Goal: Find specific page/section: Find specific page/section

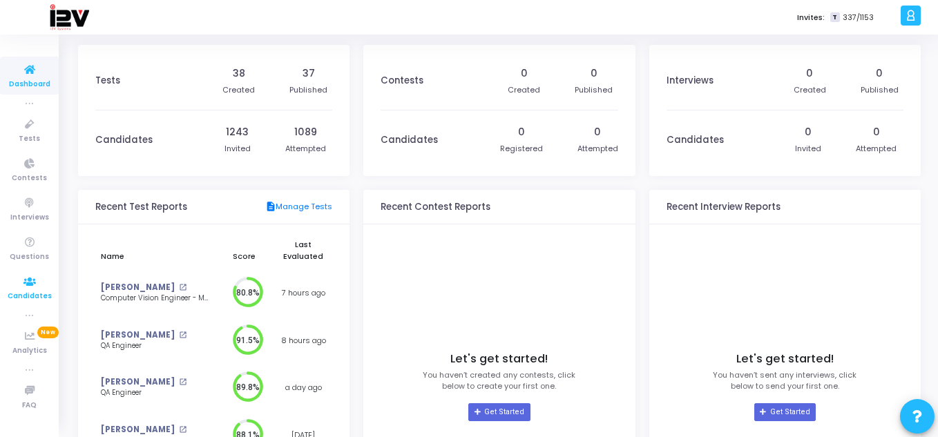
click at [30, 289] on icon at bounding box center [29, 281] width 29 height 17
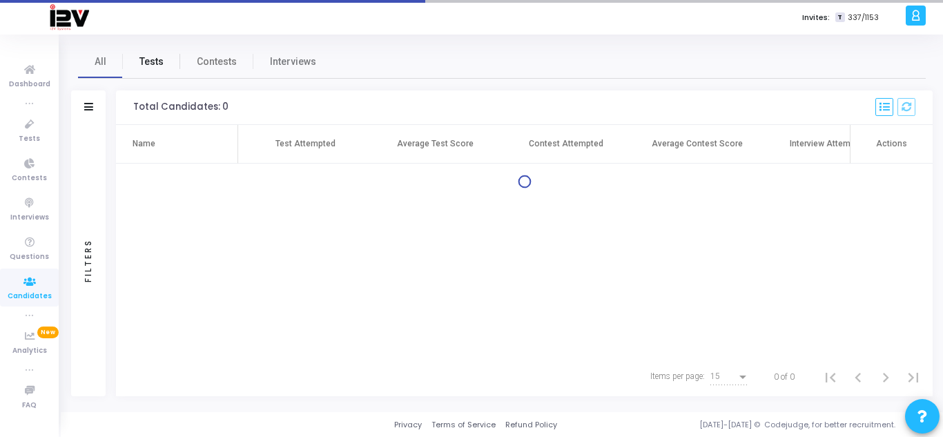
click at [142, 66] on span "Tests" at bounding box center [151, 62] width 24 height 15
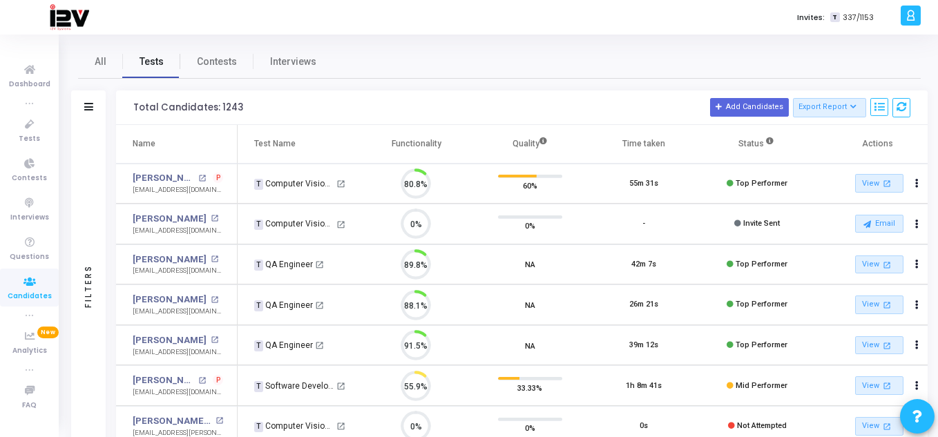
scroll to position [29, 35]
